Goal: Task Accomplishment & Management: Use online tool/utility

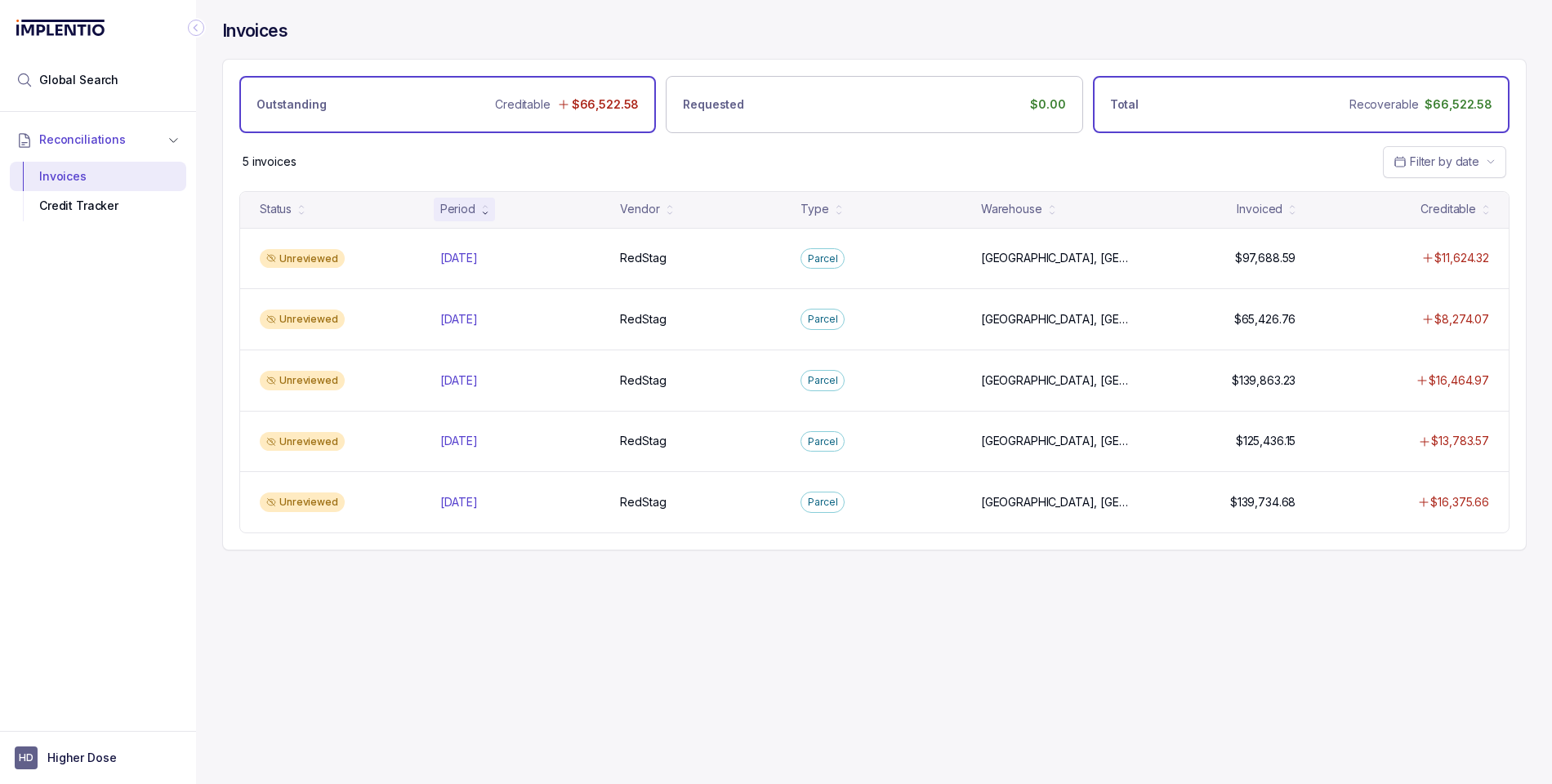
click at [1275, 90] on div "Total Recoverable $66,522.58" at bounding box center [1301, 105] width 417 height 57
click at [385, 99] on div "Outstanding Creditable $66,522.58" at bounding box center [448, 105] width 417 height 57
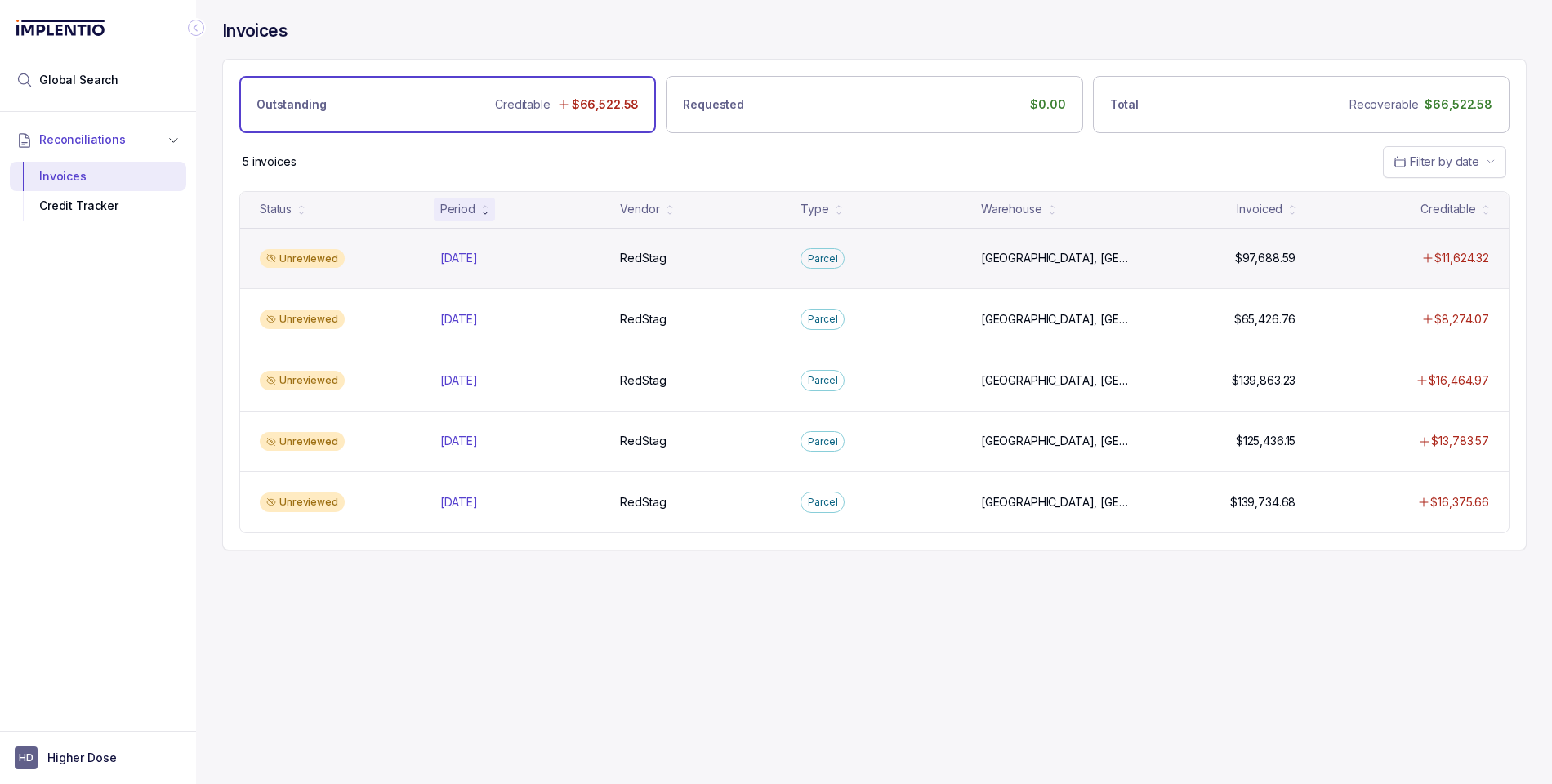
click at [394, 253] on div "Unreviewed" at bounding box center [340, 258] width 174 height 20
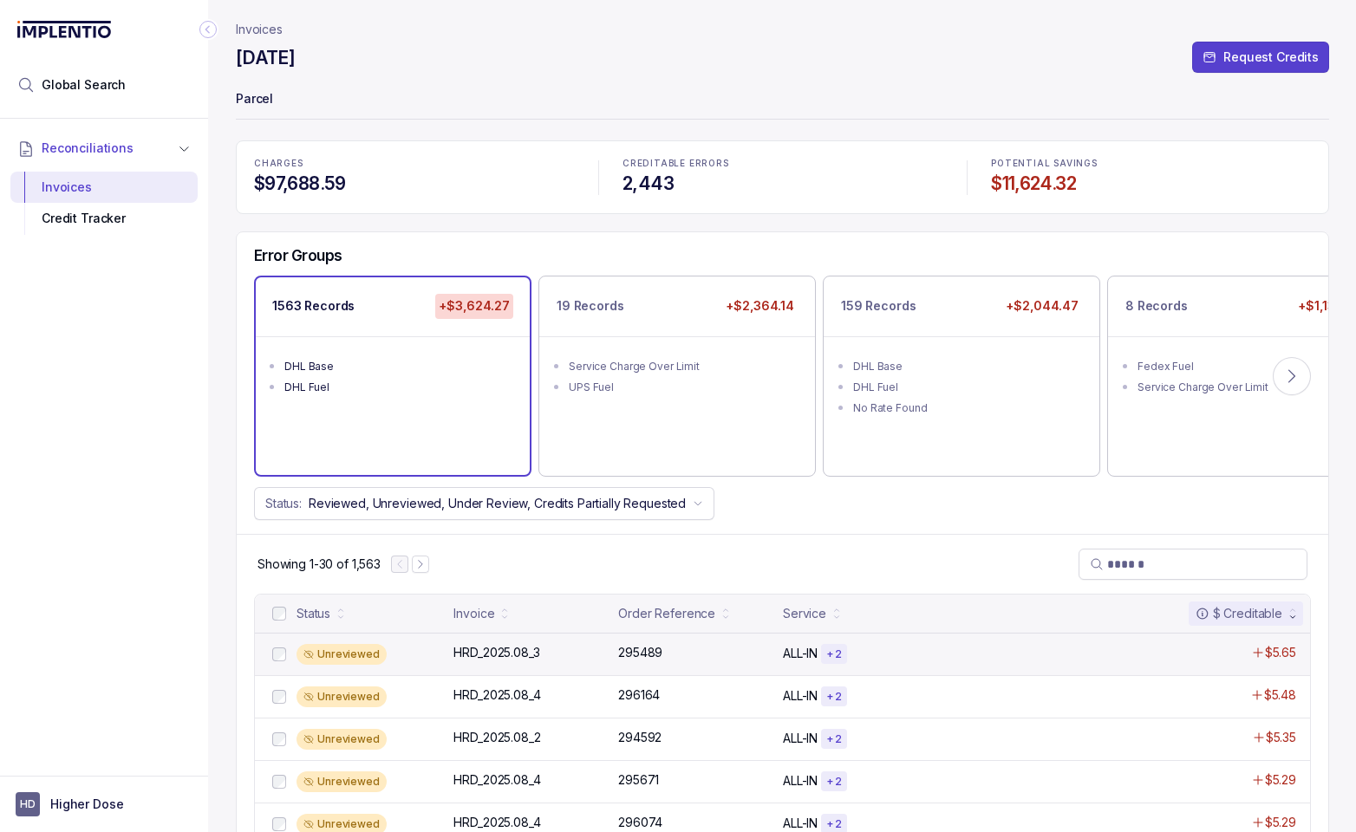
click at [397, 656] on div "Unreviewed" at bounding box center [370, 654] width 147 height 21
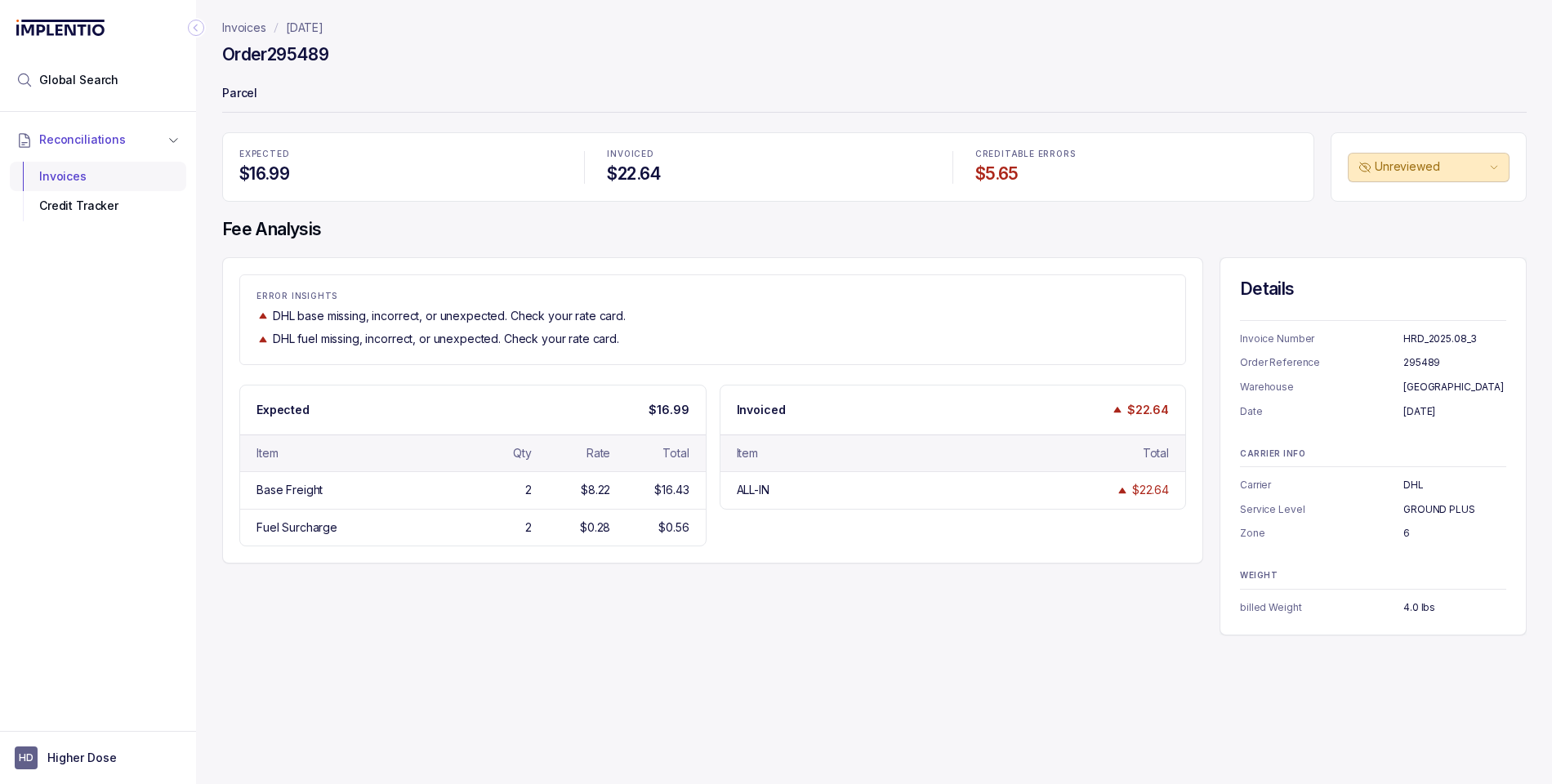
click at [63, 175] on div "Invoices" at bounding box center [98, 176] width 151 height 29
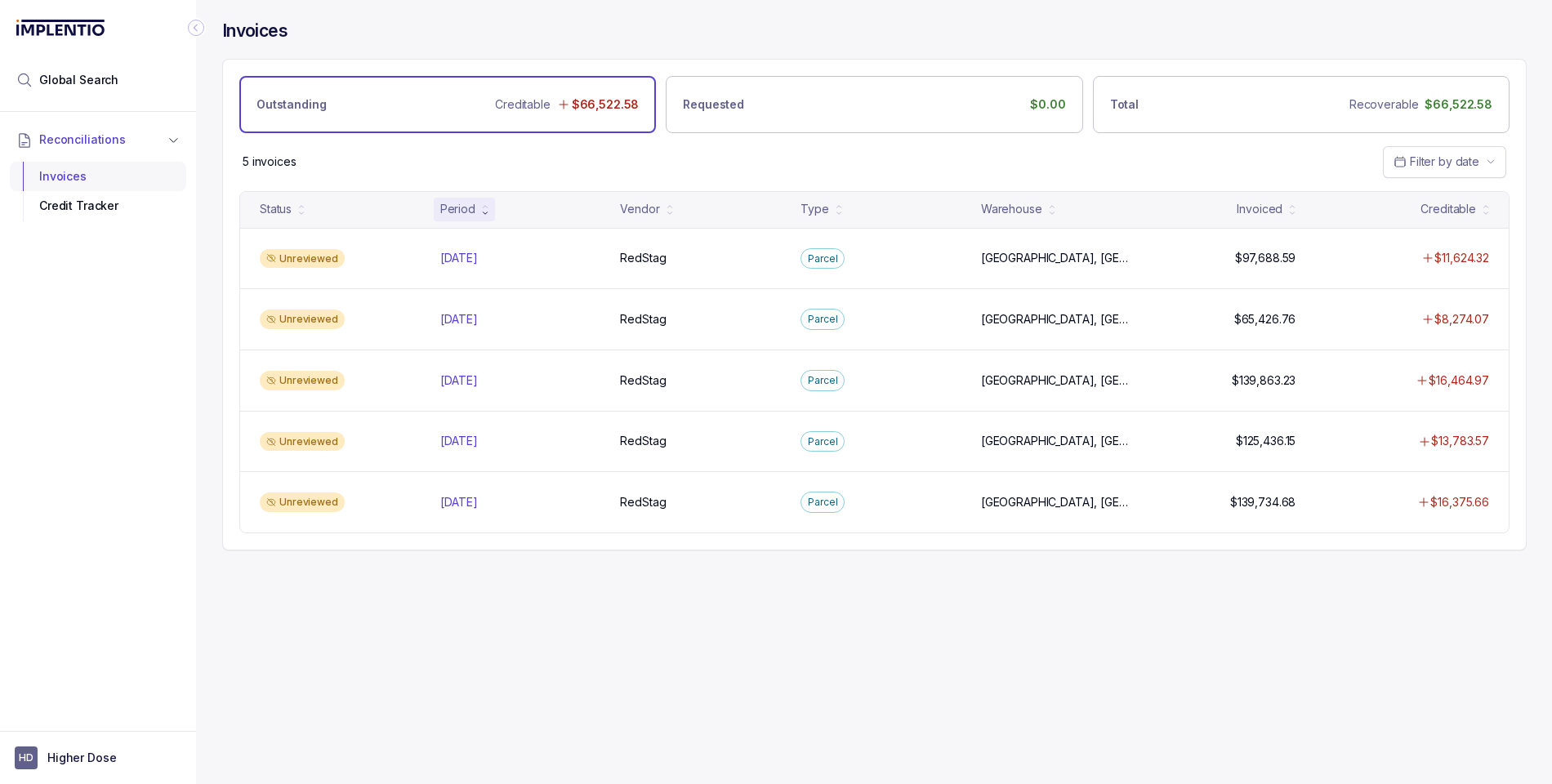
click at [71, 180] on div "Invoices" at bounding box center [98, 176] width 151 height 29
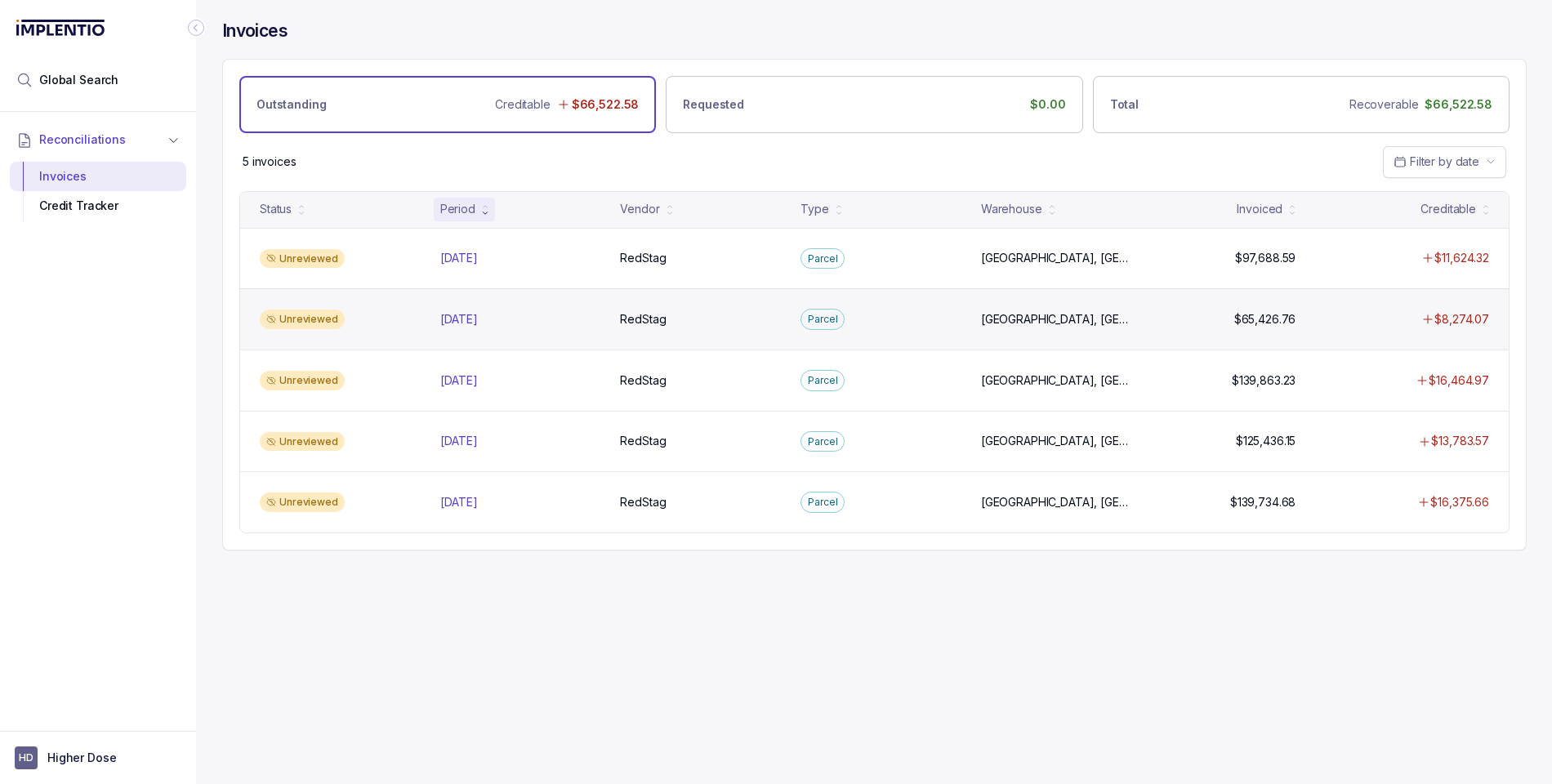
click at [389, 315] on div "Unreviewed" at bounding box center [340, 319] width 174 height 20
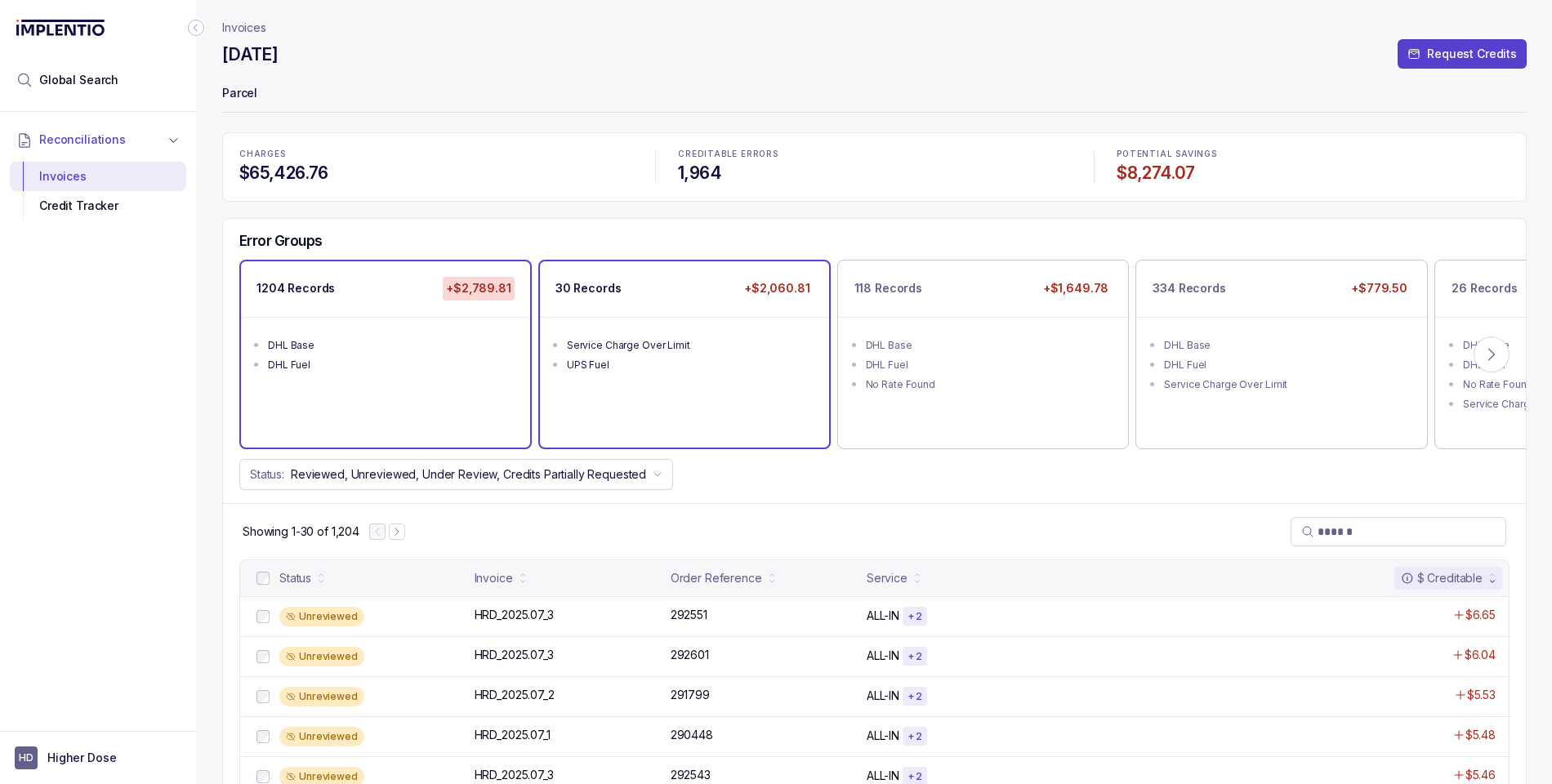
click at [675, 335] on li "Service Charge Over Limit" at bounding box center [696, 344] width 258 height 20
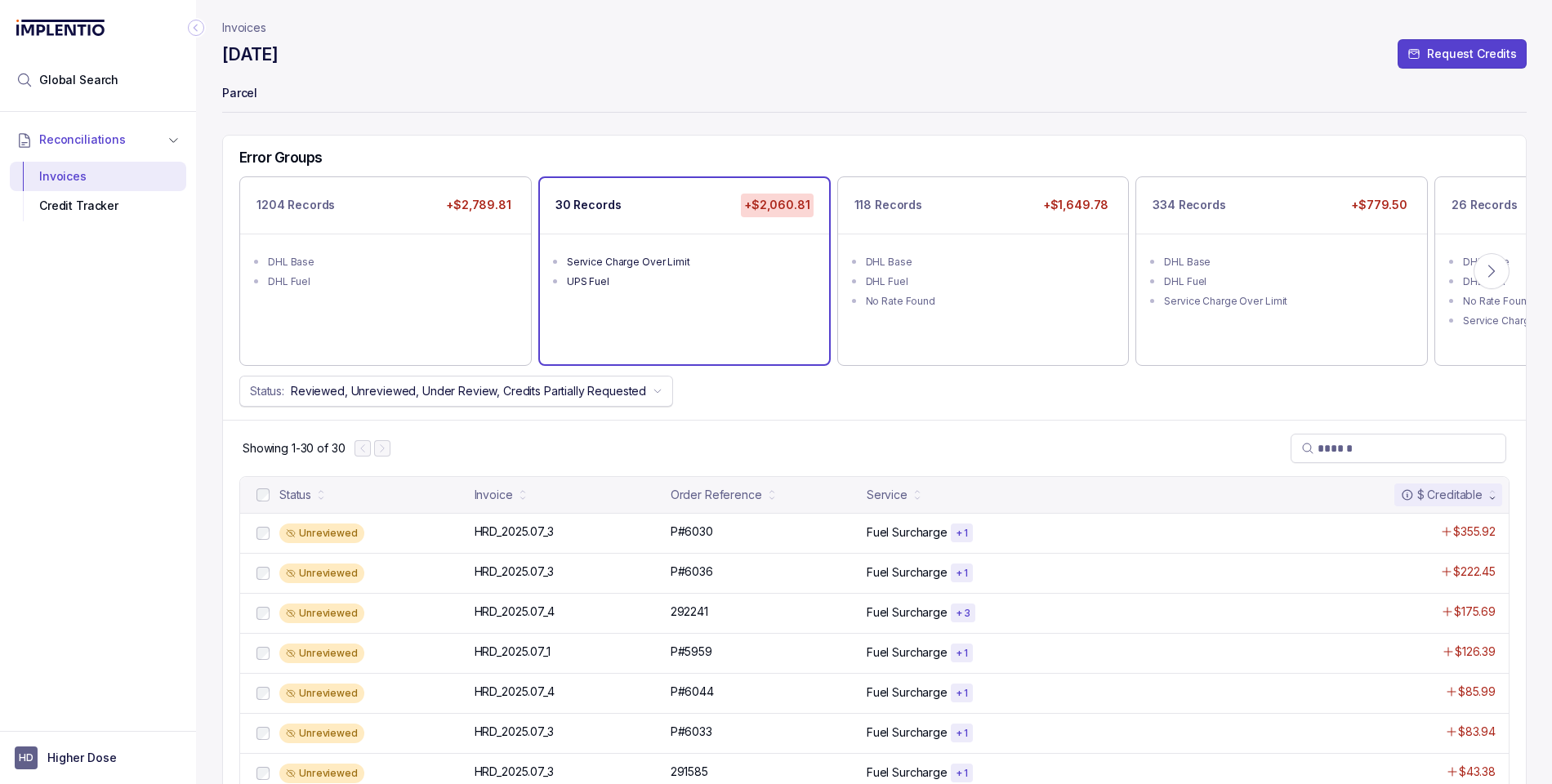
scroll to position [85, 0]
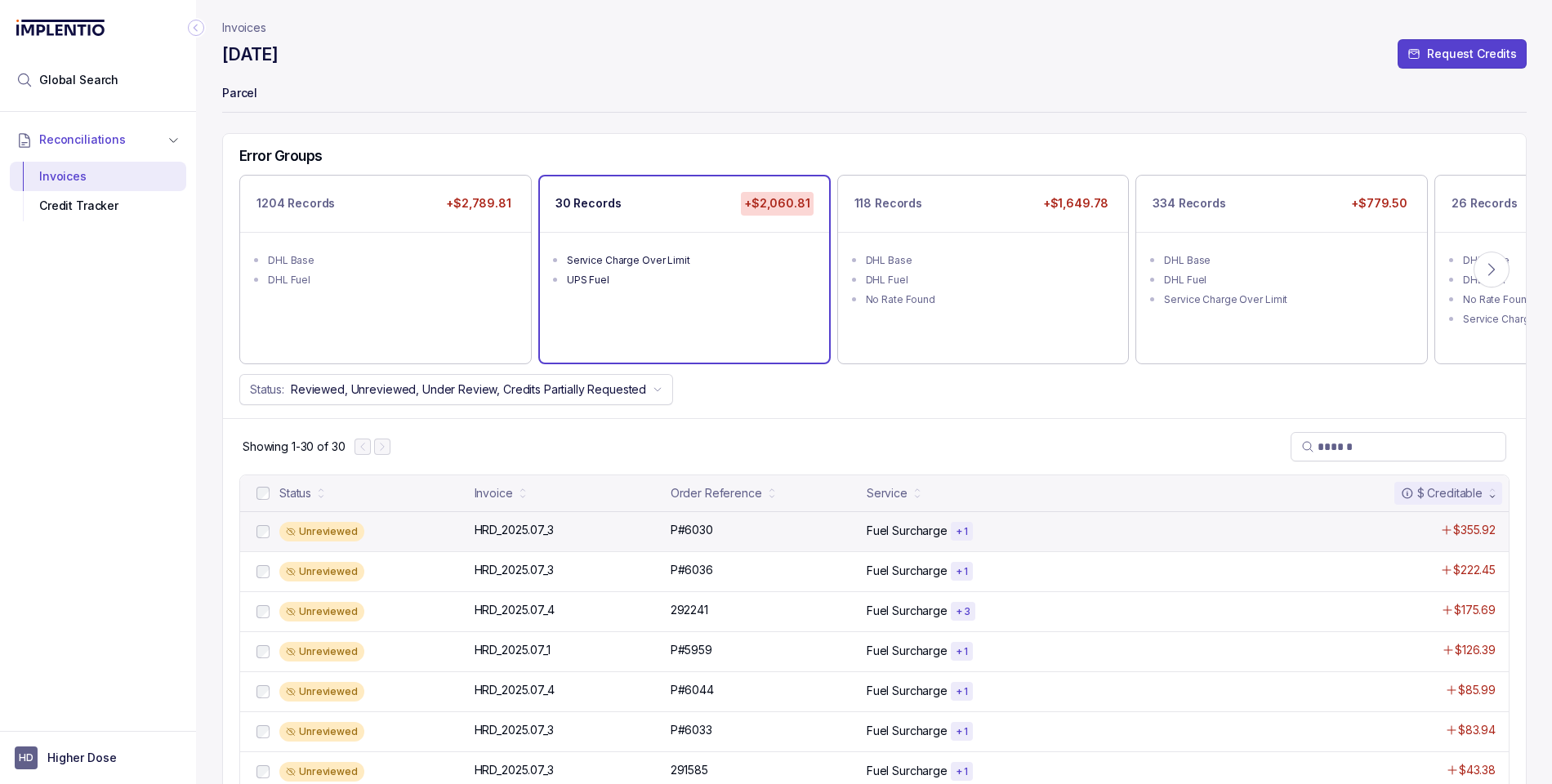
click at [397, 531] on div "Unreviewed" at bounding box center [372, 531] width 186 height 20
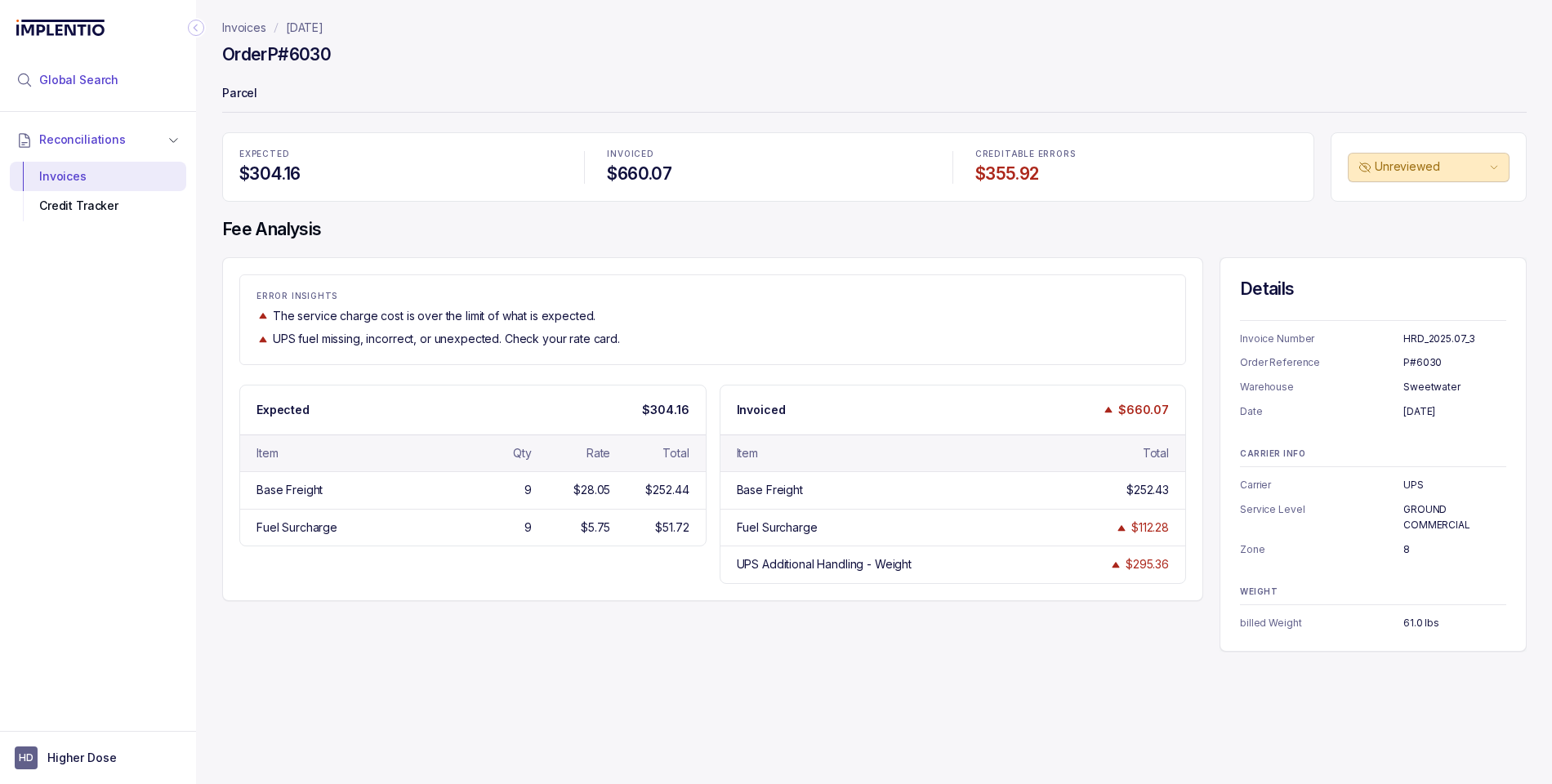
click at [64, 76] on span "Global Search" at bounding box center [79, 79] width 79 height 16
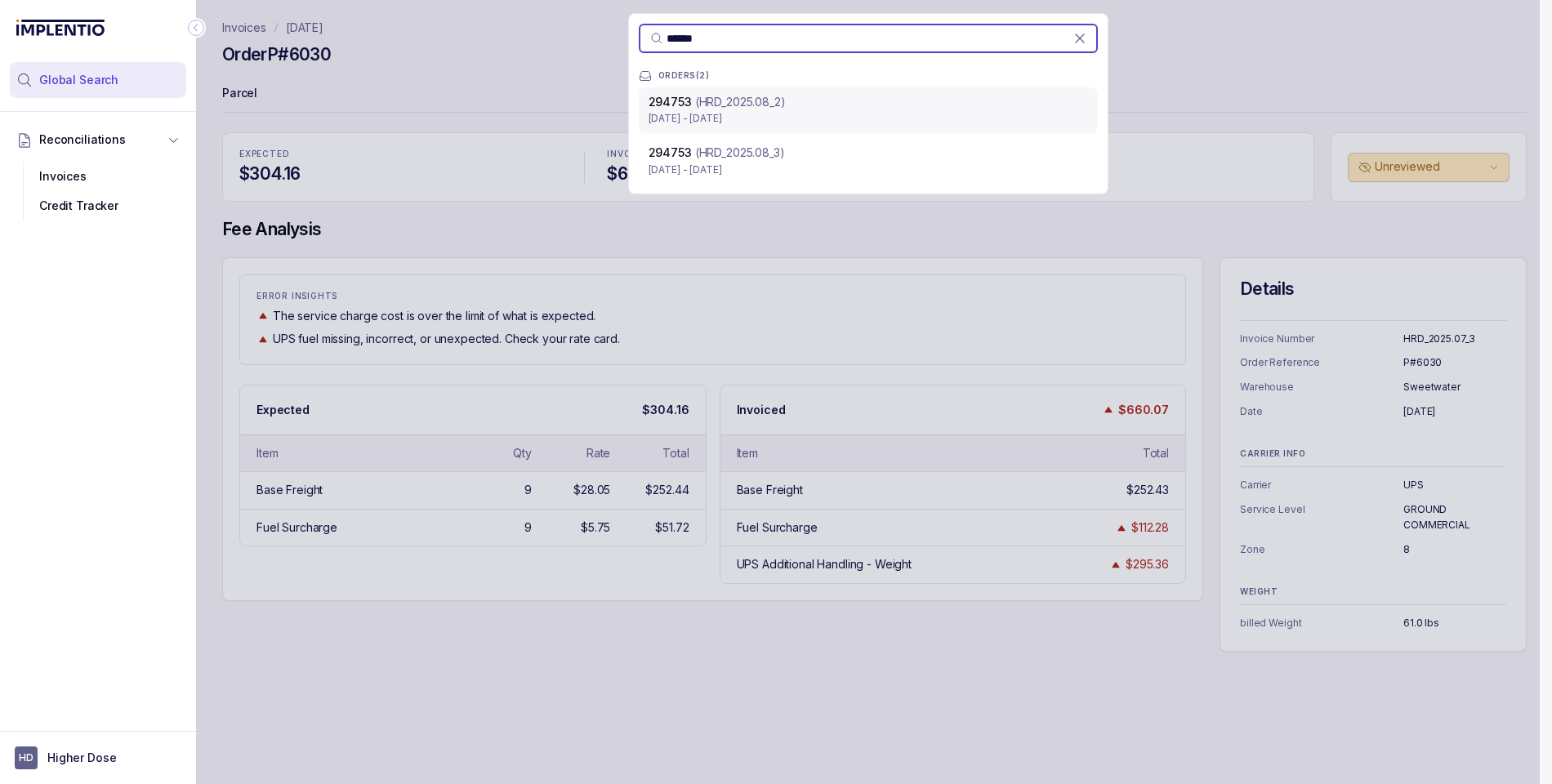
type input "******"
click at [767, 108] on p "(HRD_2025.08_2)" at bounding box center [741, 102] width 90 height 16
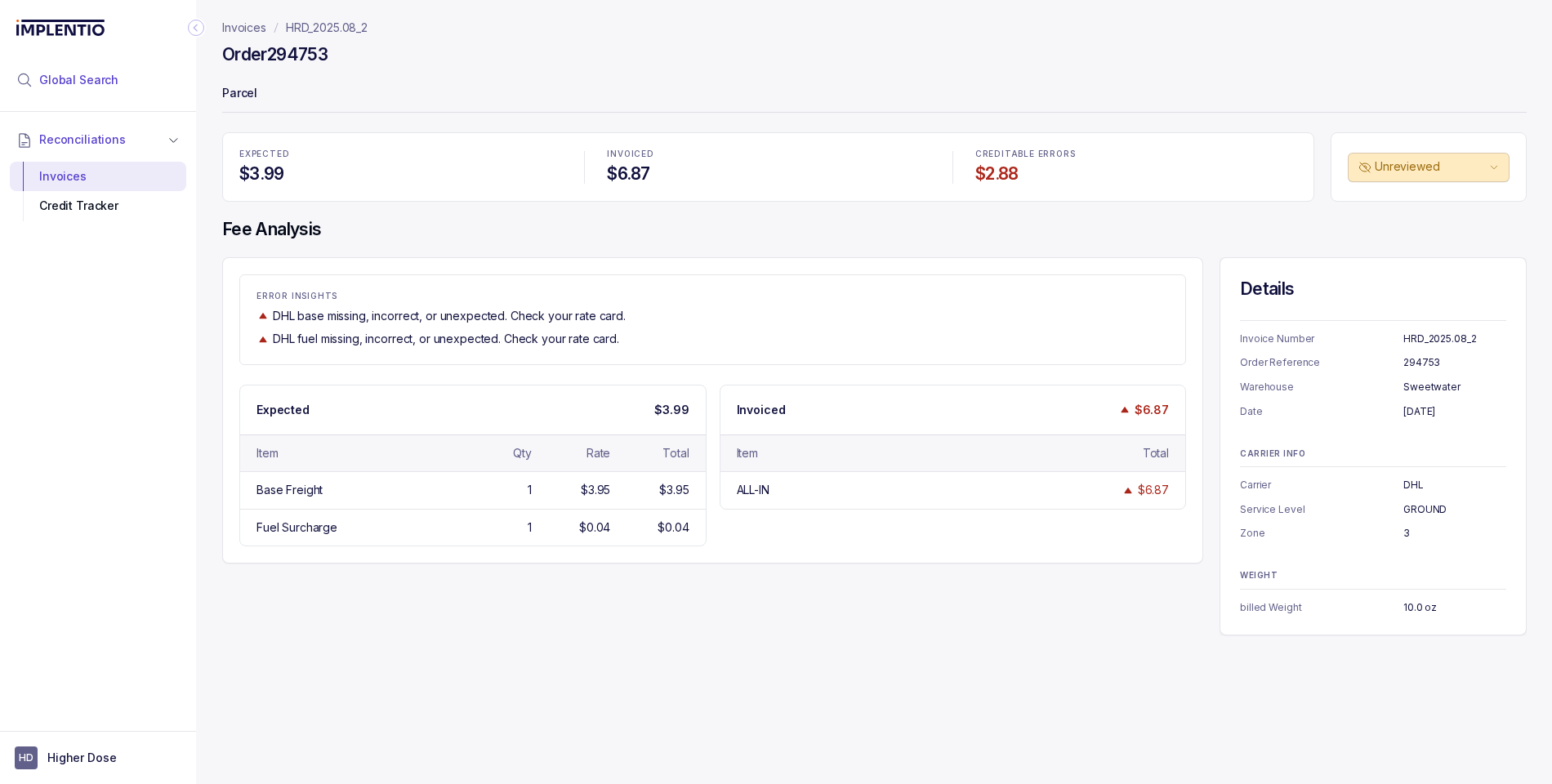
click at [102, 82] on span "Global Search" at bounding box center [79, 79] width 79 height 16
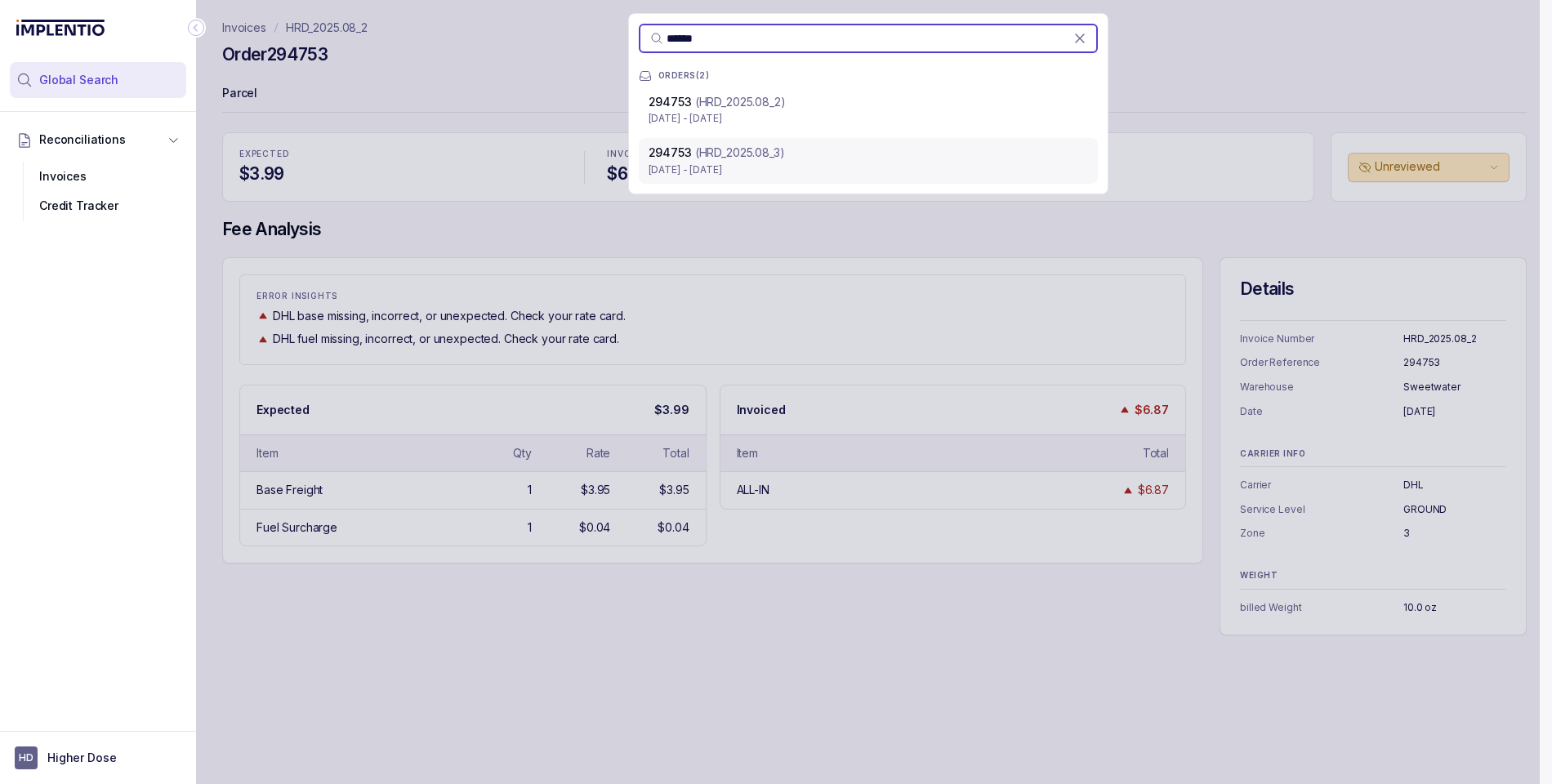
type input "******"
click at [731, 168] on p "[DATE] - [DATE]" at bounding box center [868, 170] width 439 height 16
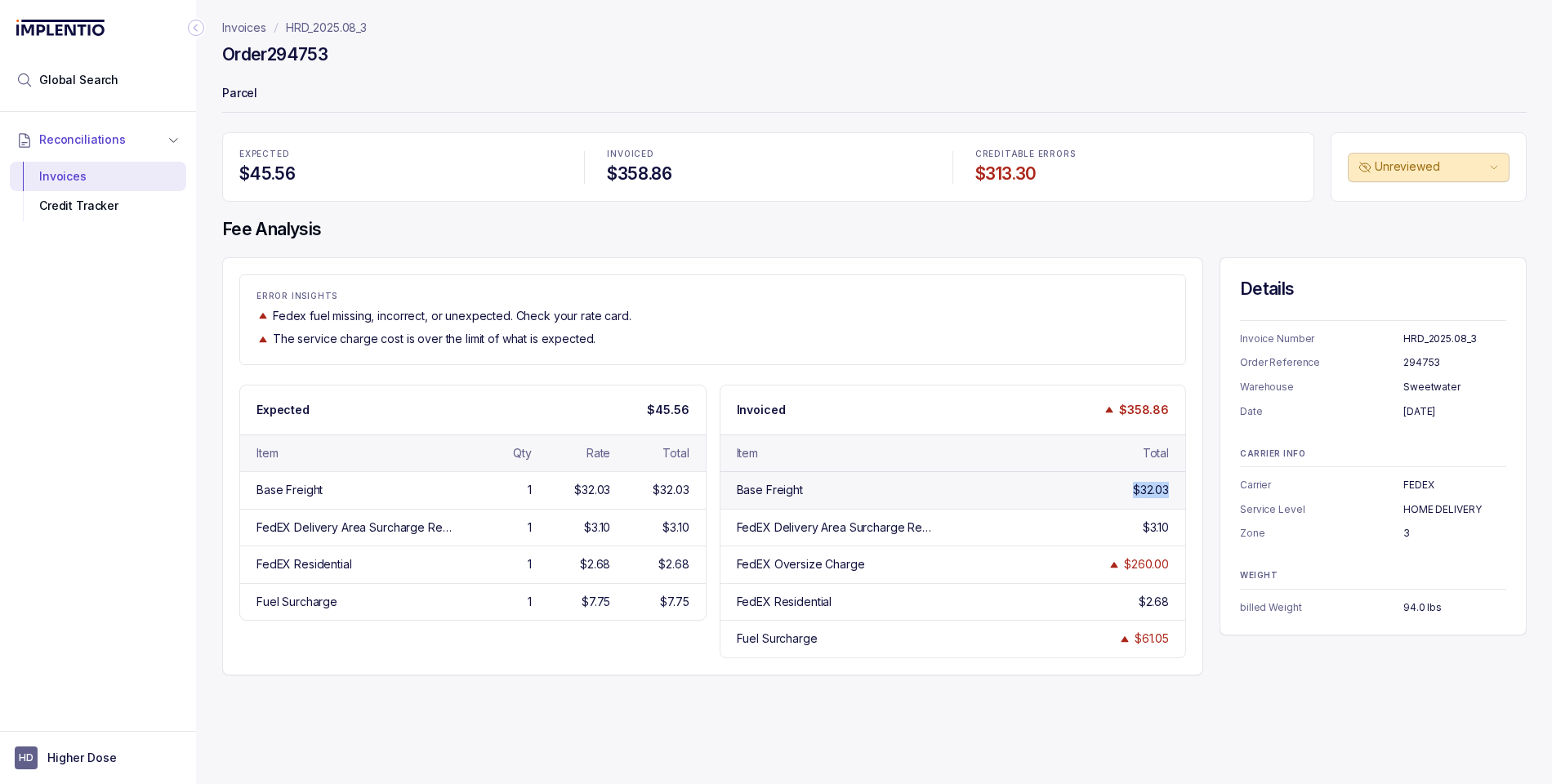
drag, startPoint x: 1184, startPoint y: 490, endPoint x: 1045, endPoint y: 495, distance: 139.1
click at [1122, 493] on div "Base Freight $32.03" at bounding box center [954, 489] width 466 height 37
drag, startPoint x: 708, startPoint y: 491, endPoint x: 656, endPoint y: 491, distance: 52.0
click at [649, 491] on div "Base Freight 1 $32.03 $32.03" at bounding box center [473, 489] width 466 height 37
drag, startPoint x: 1149, startPoint y: 526, endPoint x: 1089, endPoint y: 531, distance: 60.2
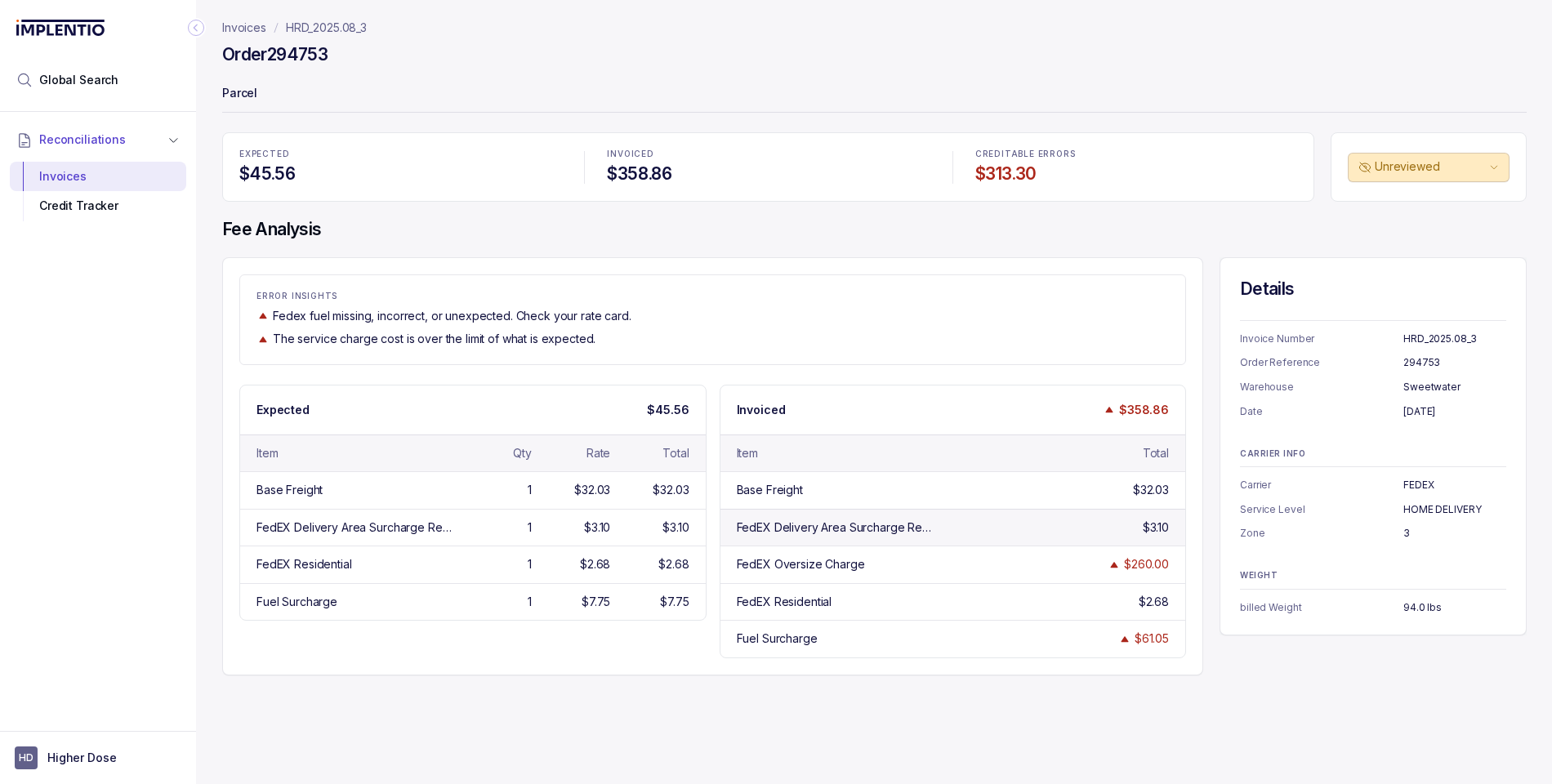
click at [1126, 530] on div "$3.10" at bounding box center [1133, 527] width 72 height 16
click at [1277, 164] on p "Unreviewed" at bounding box center [1430, 166] width 111 height 16
click at [1277, 68] on div "Order 294753" at bounding box center [874, 57] width 1305 height 29
click at [86, 72] on span "Global Search" at bounding box center [79, 79] width 79 height 16
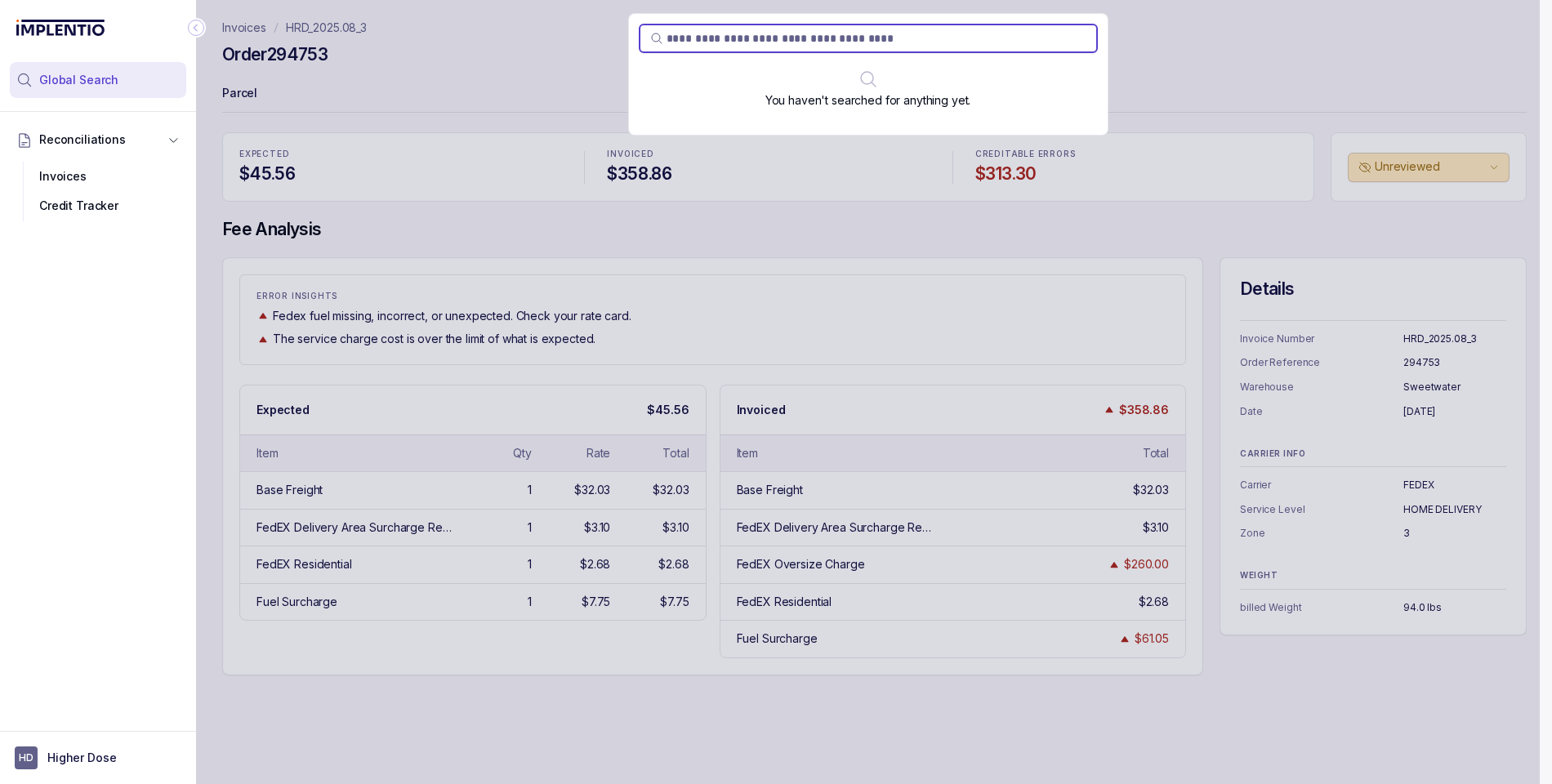
click at [1195, 73] on div "You haven't searched for anything yet." at bounding box center [868, 392] width 1344 height 784
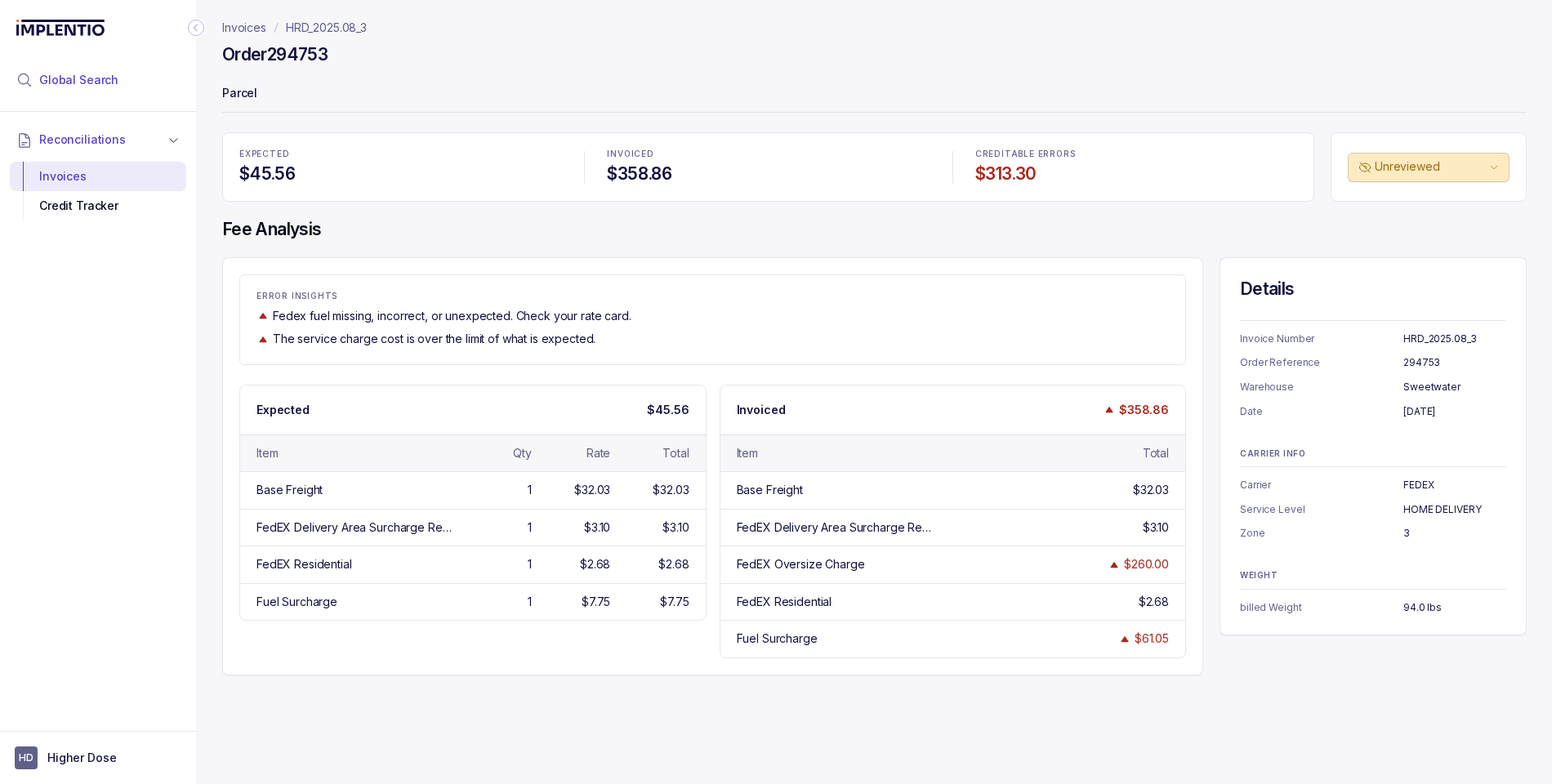
click at [72, 81] on span "Global Search" at bounding box center [79, 79] width 79 height 16
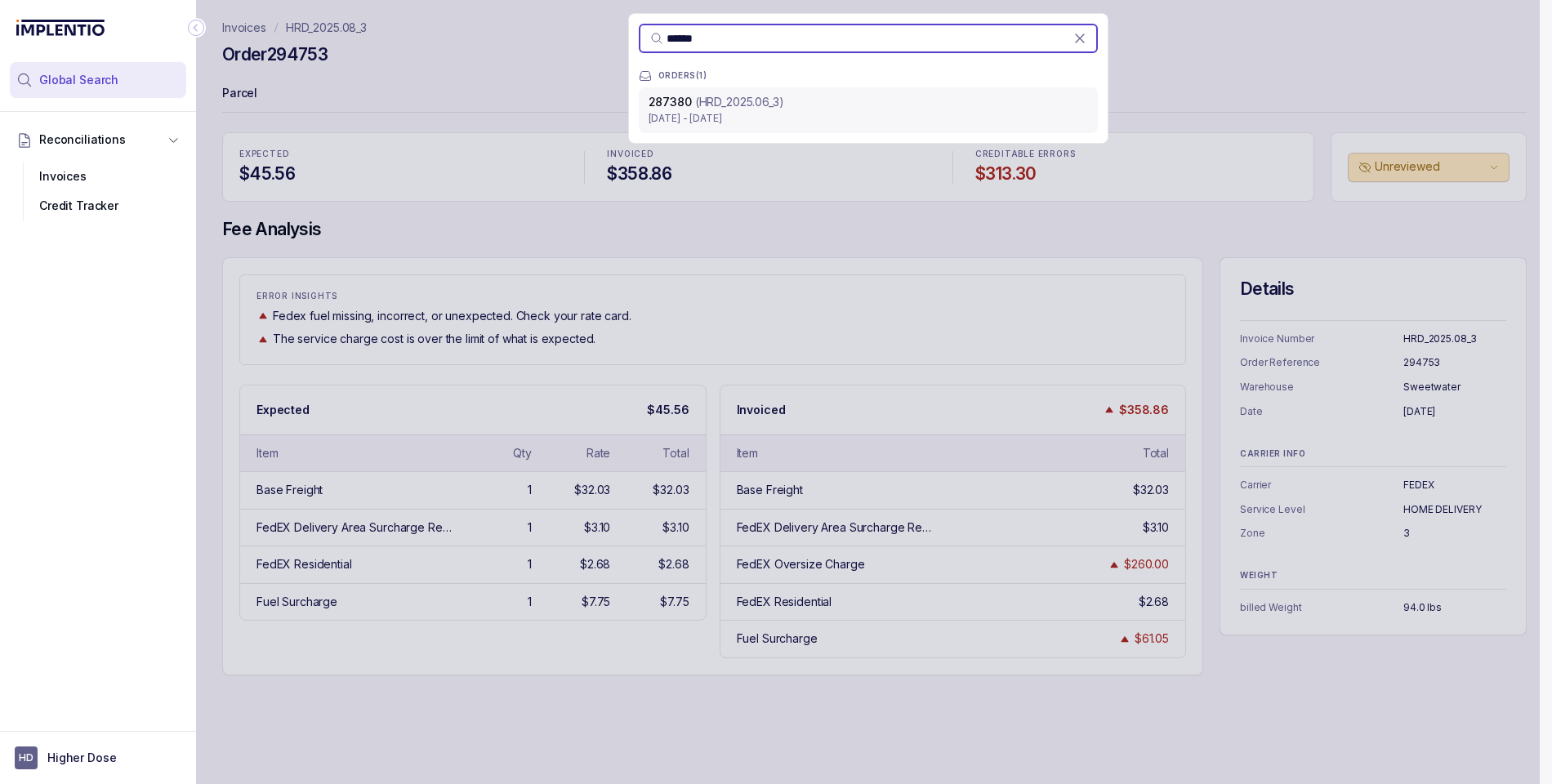
type input "******"
click at [768, 119] on p "[DATE] - [DATE]" at bounding box center [868, 118] width 439 height 16
